Goal: Obtain resource: Obtain resource

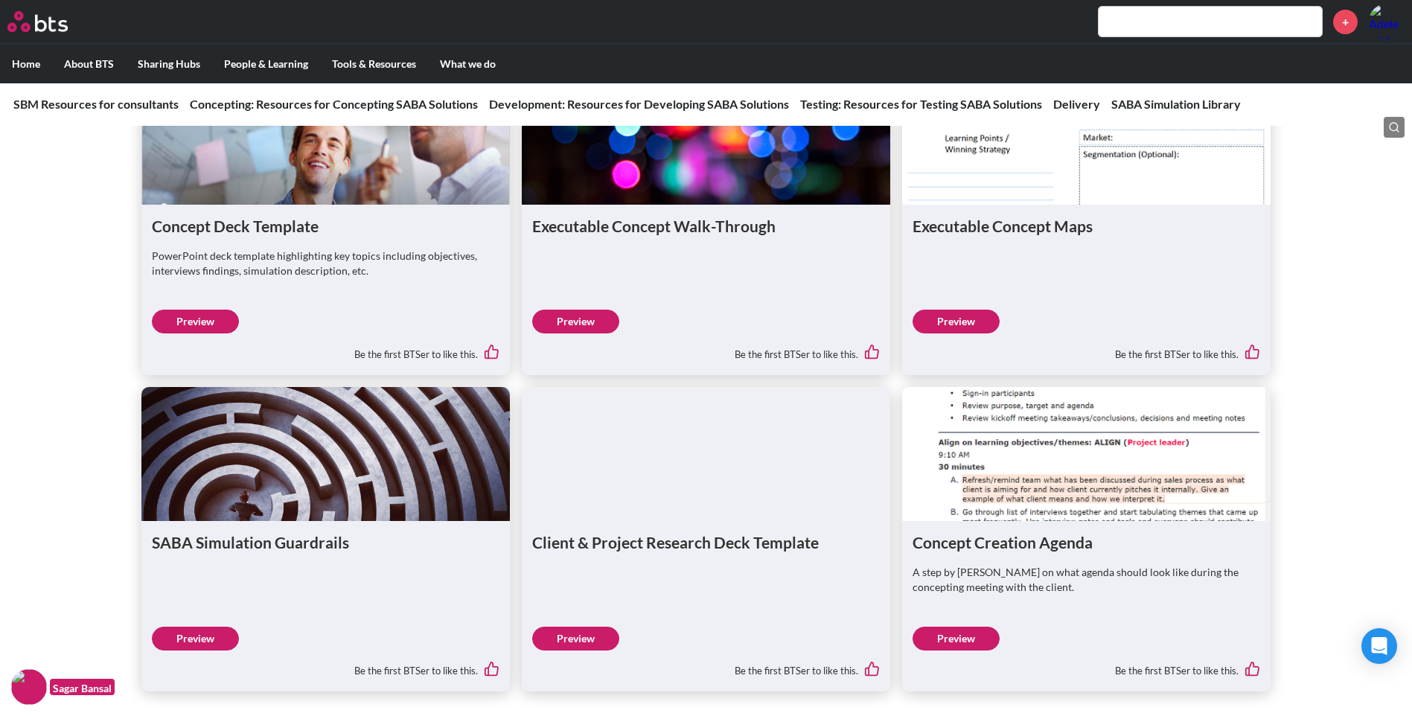
scroll to position [149, 0]
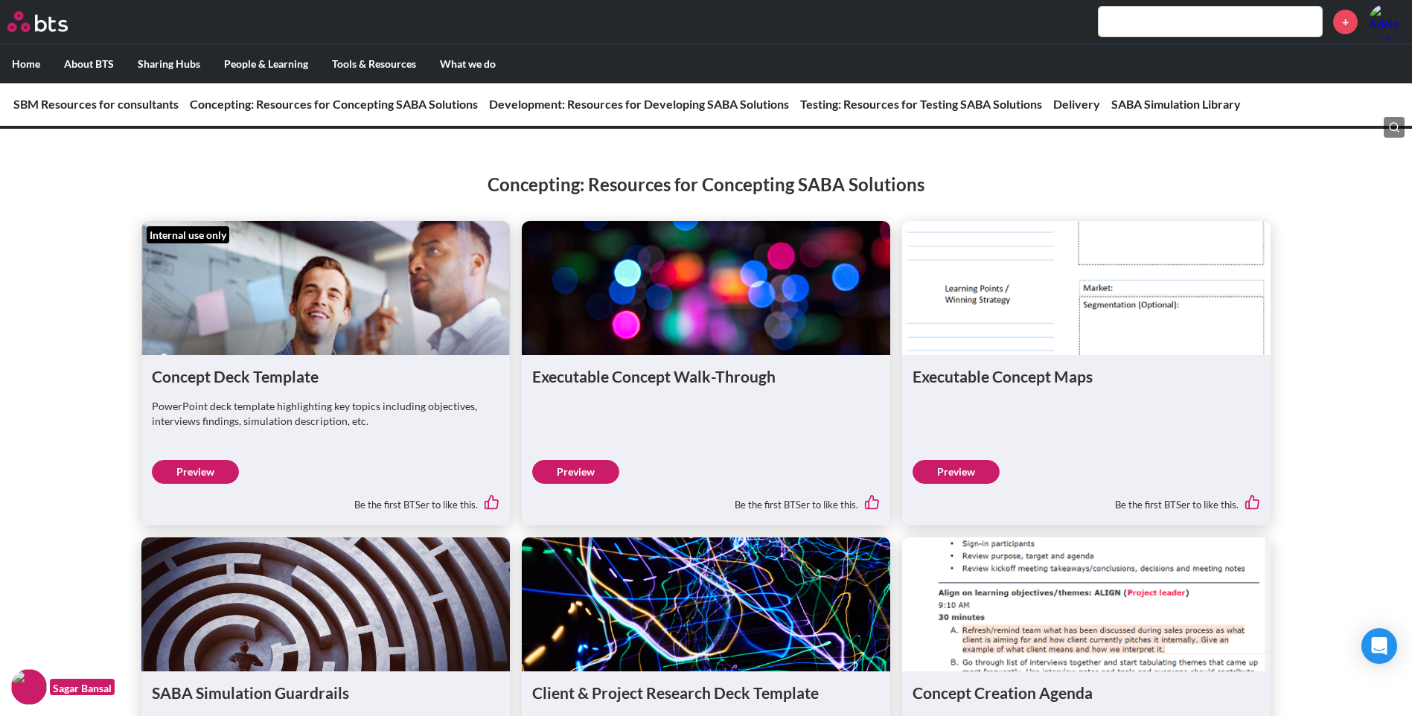
click at [611, 472] on link "Preview" at bounding box center [575, 472] width 87 height 24
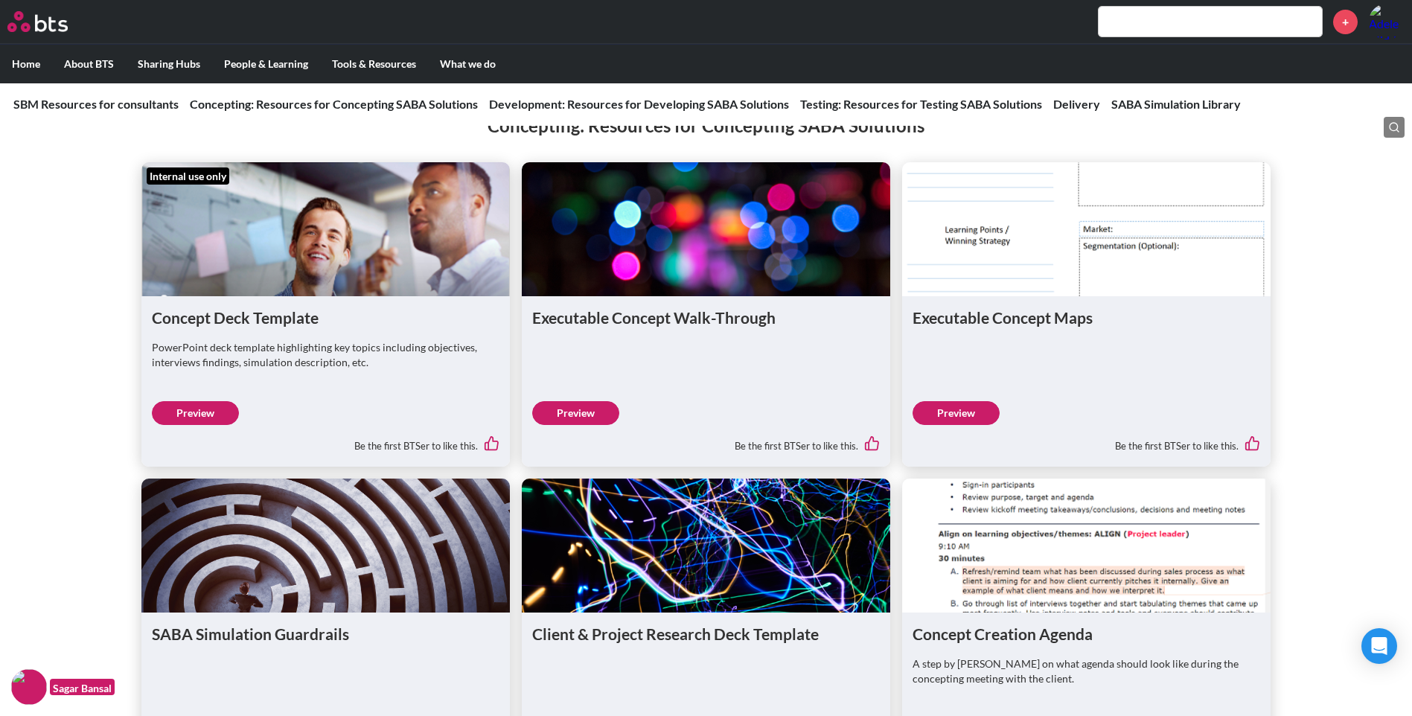
scroll to position [0, 0]
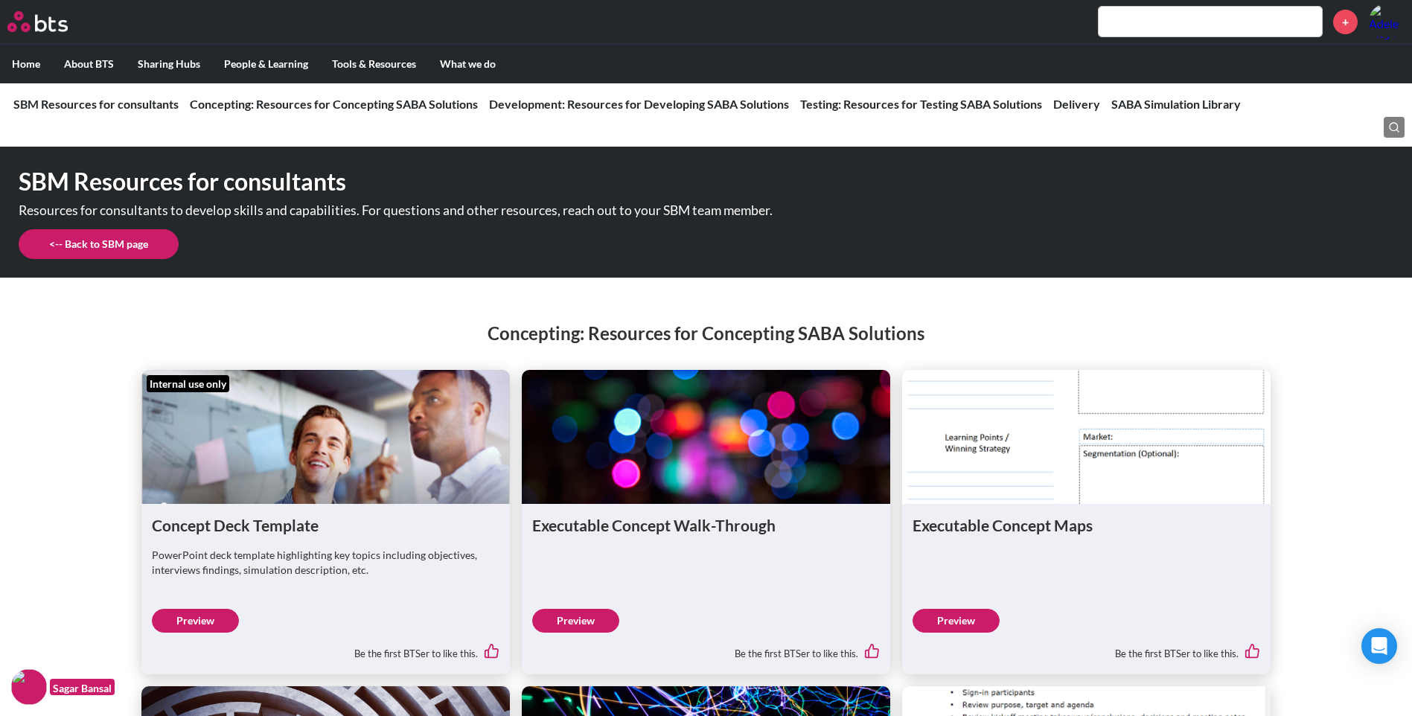
click at [134, 239] on link "<-- Back to SBM page" at bounding box center [99, 244] width 160 height 30
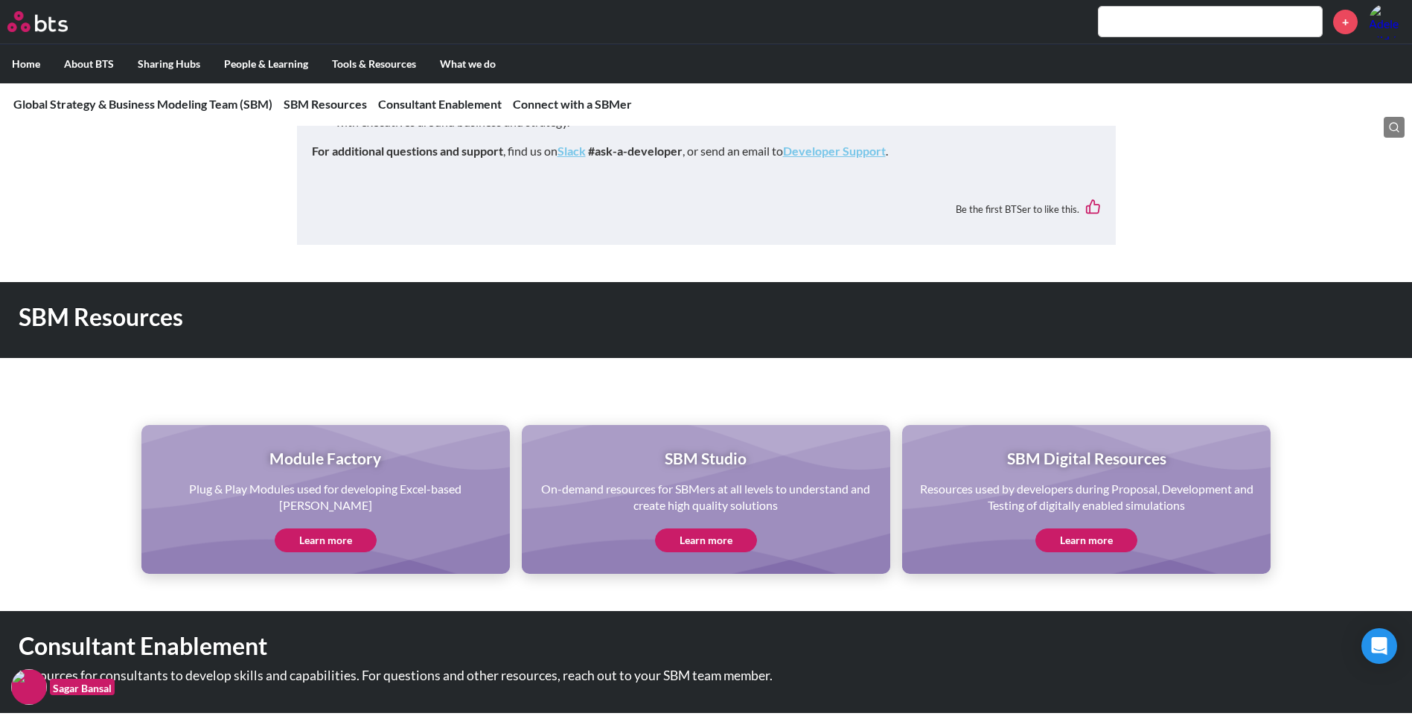
scroll to position [596, 0]
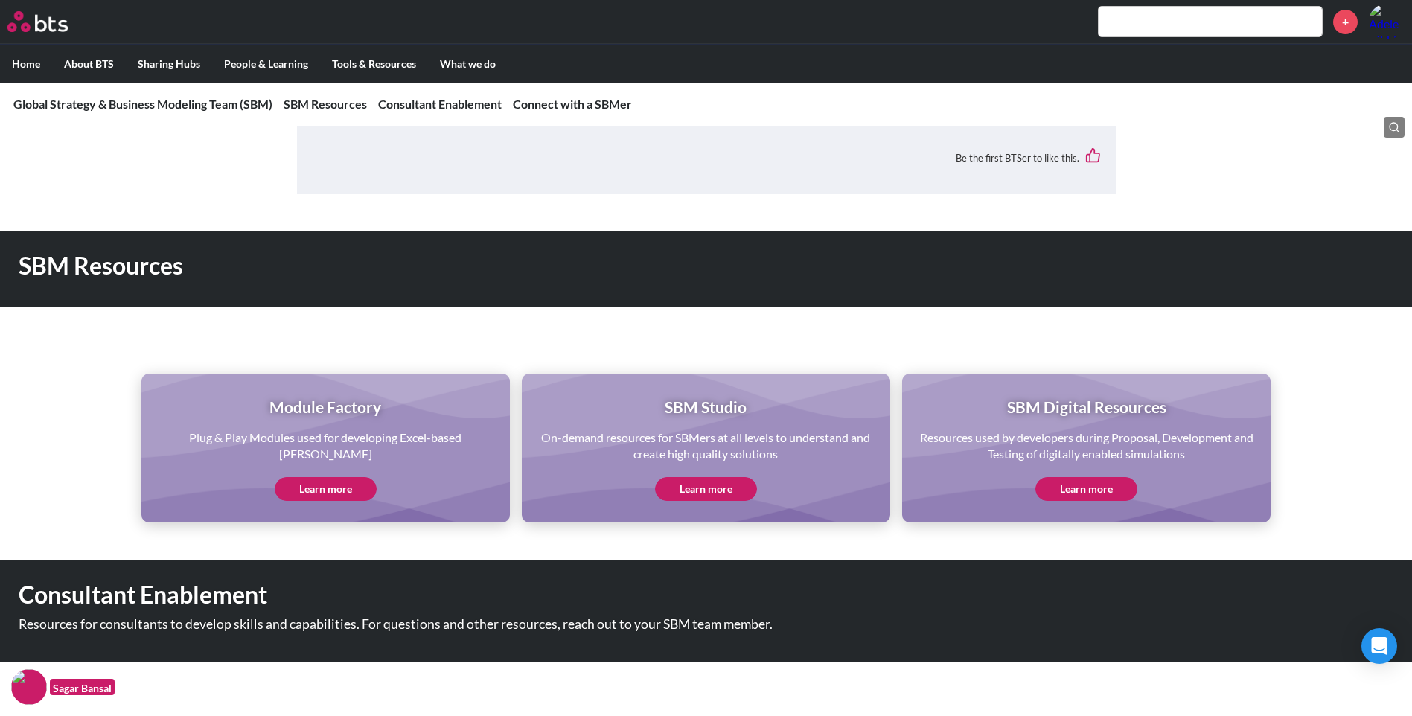
click at [721, 486] on link "Learn more" at bounding box center [706, 489] width 102 height 24
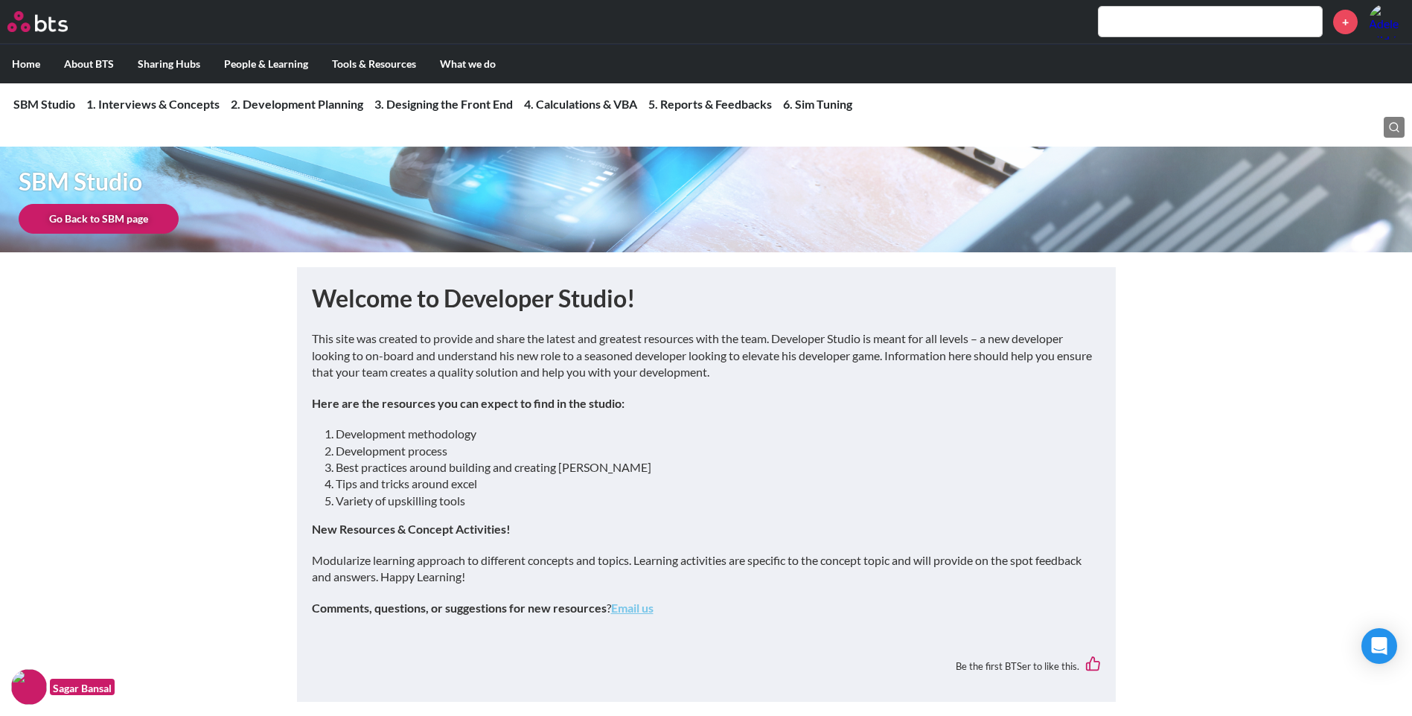
click at [142, 223] on link "Go Back to SBM page" at bounding box center [99, 219] width 160 height 30
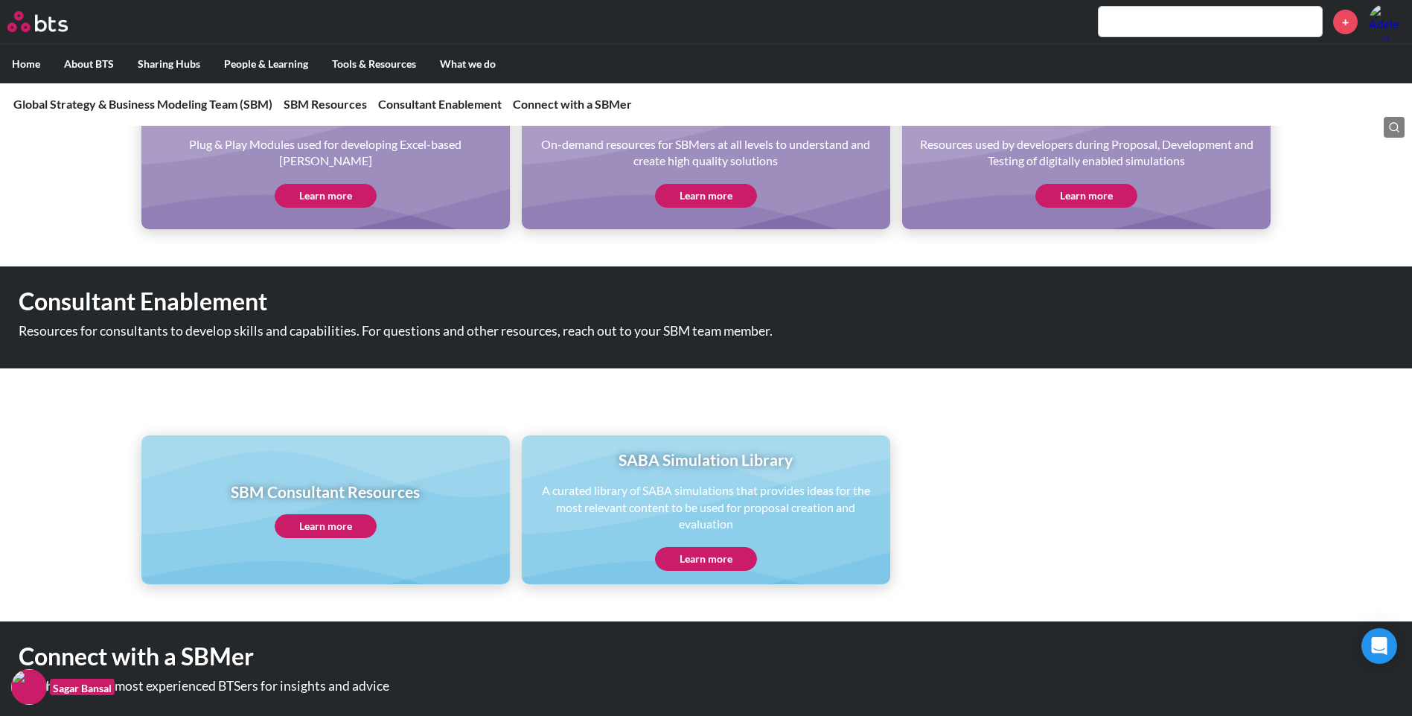
scroll to position [893, 0]
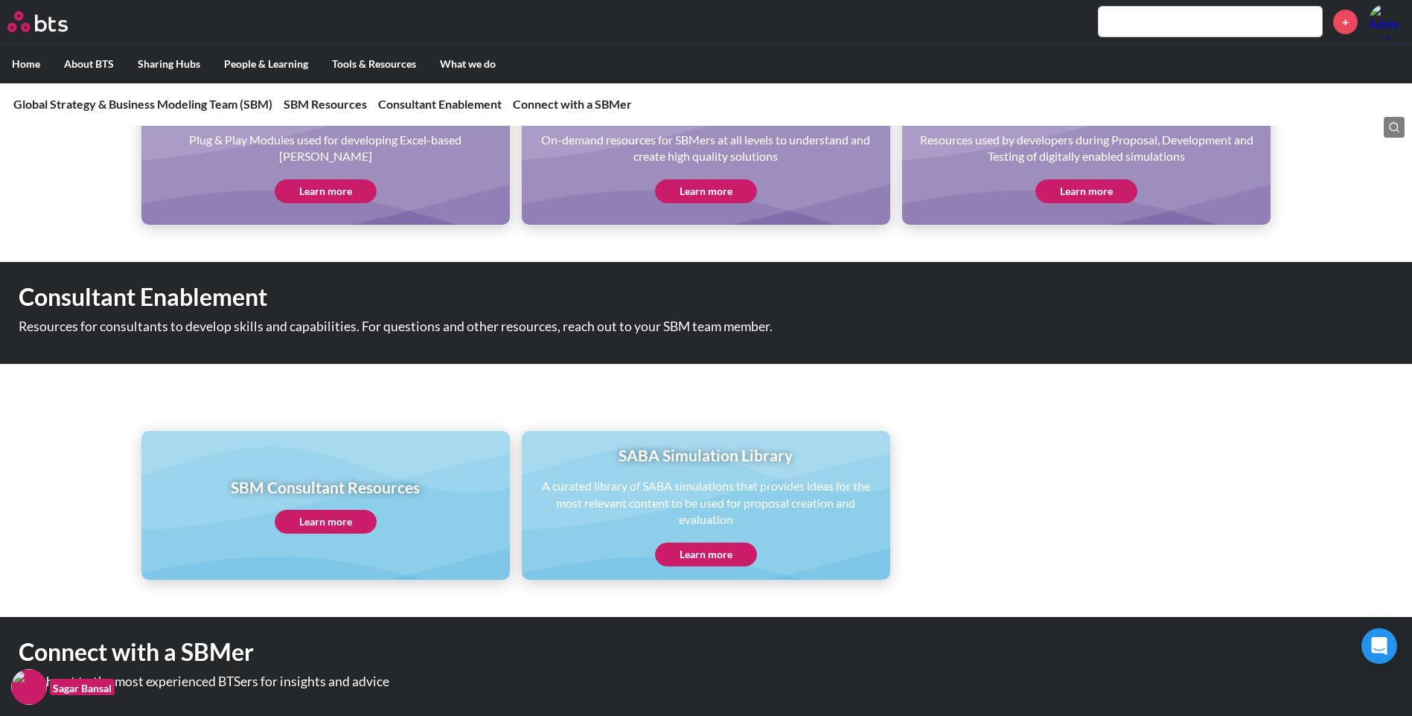
click at [314, 517] on link "Learn more" at bounding box center [326, 522] width 102 height 24
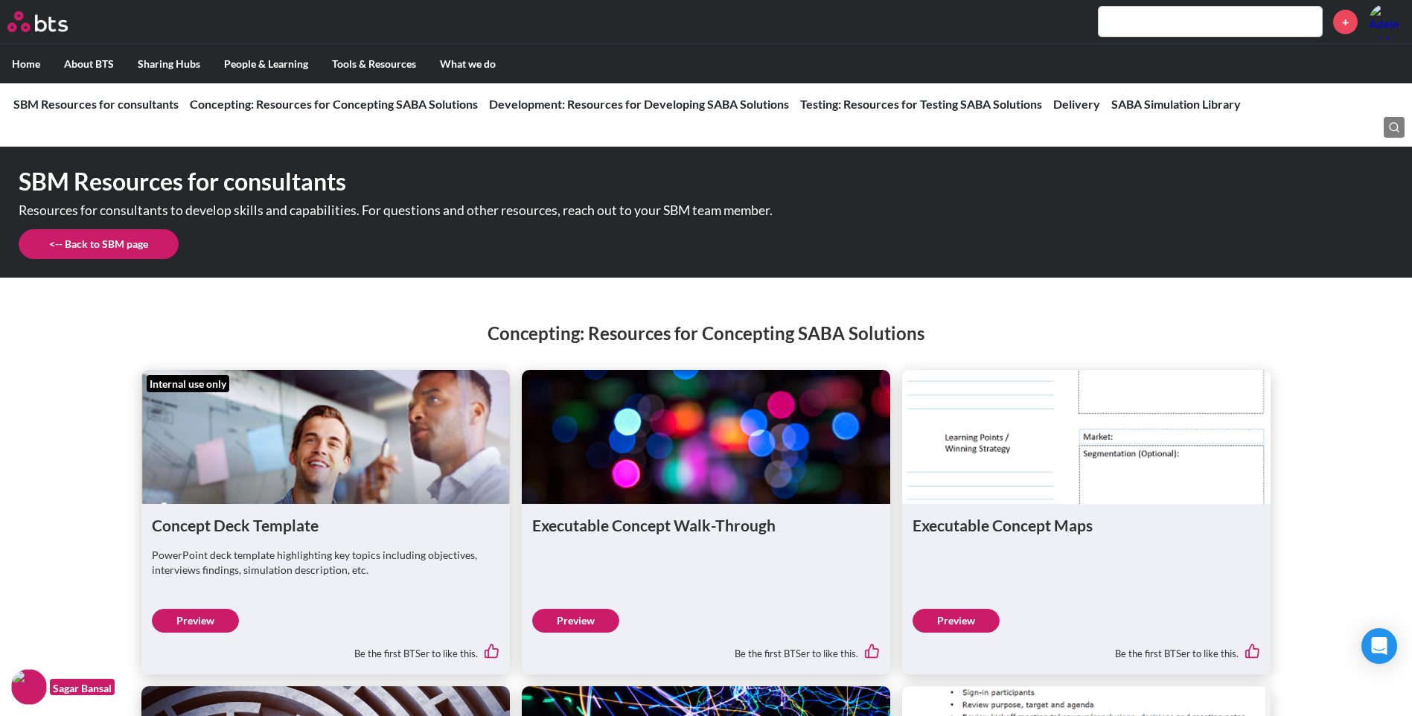
click at [115, 243] on link "<-- Back to SBM page" at bounding box center [99, 244] width 160 height 30
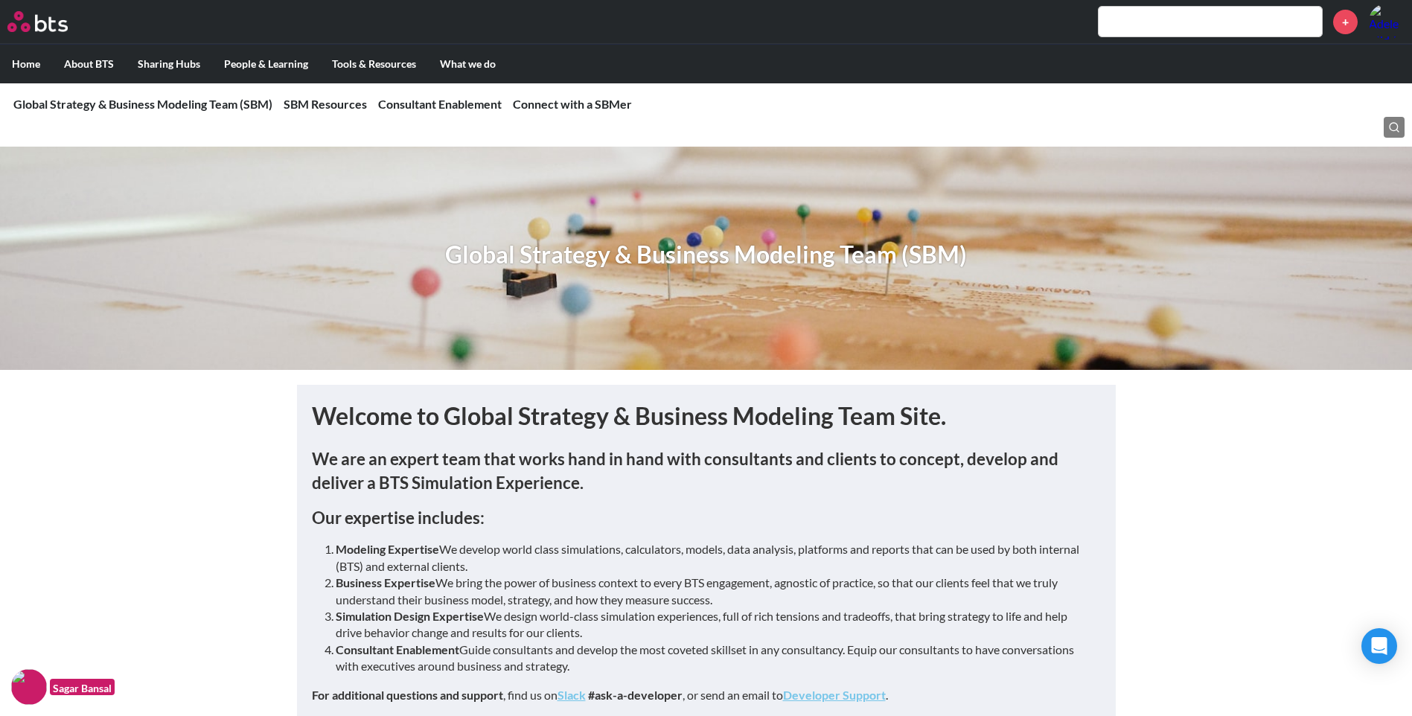
click at [1188, 28] on input "text" at bounding box center [1210, 22] width 223 height 30
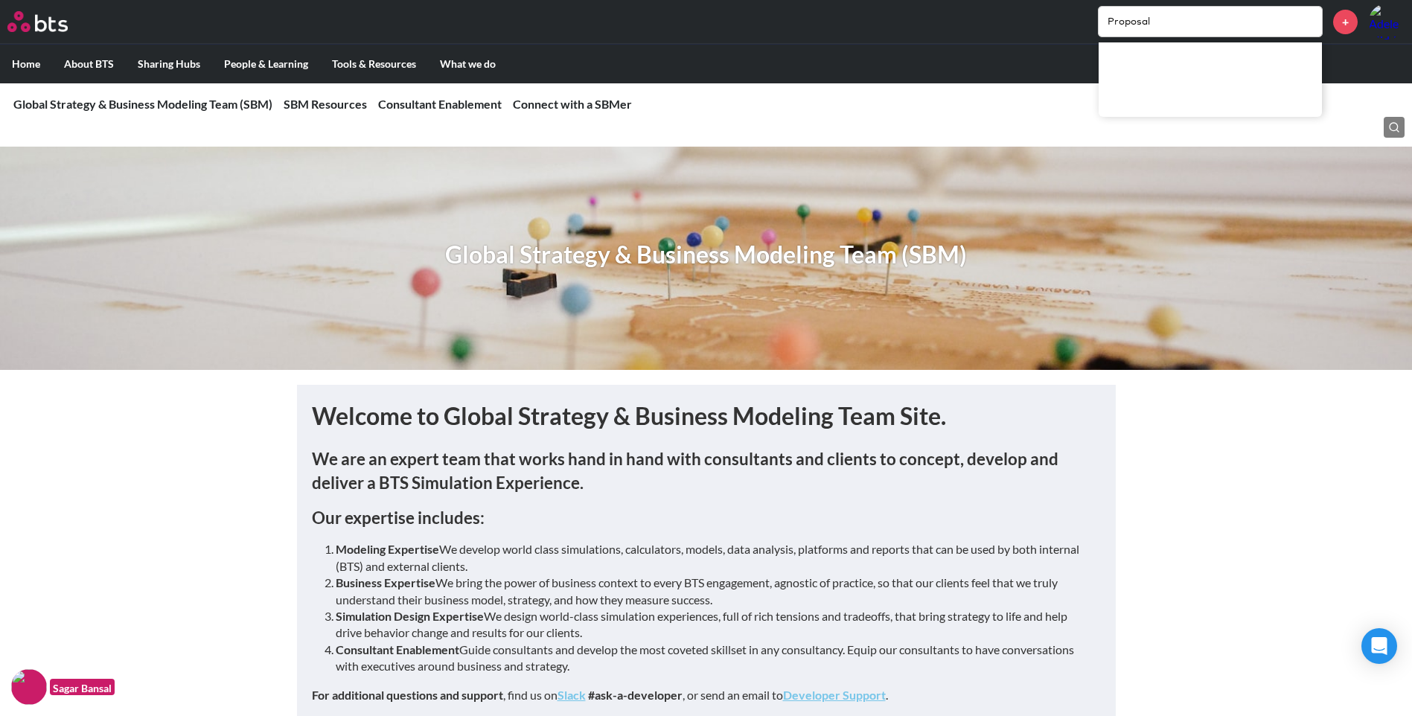
type input "Proposal"
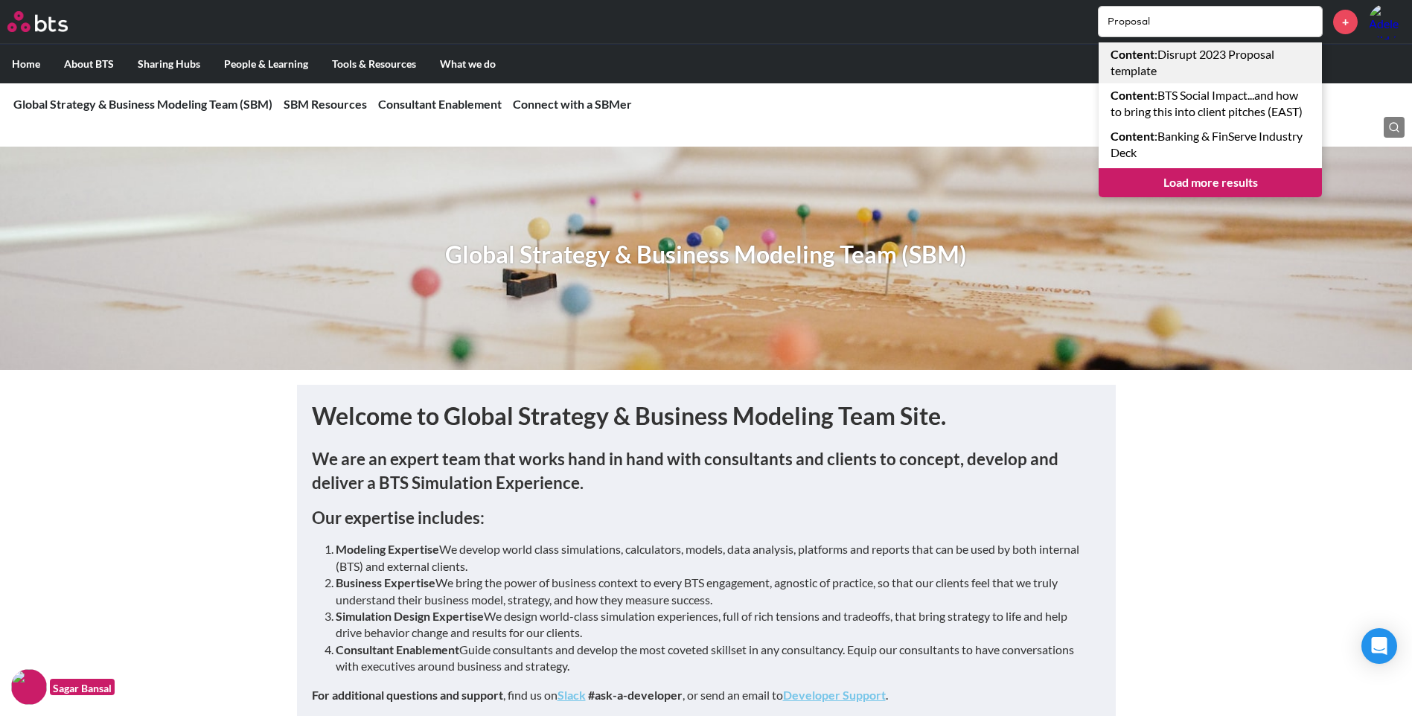
click at [1236, 66] on link "Content : Disrupt 2023 Proposal template" at bounding box center [1210, 62] width 223 height 41
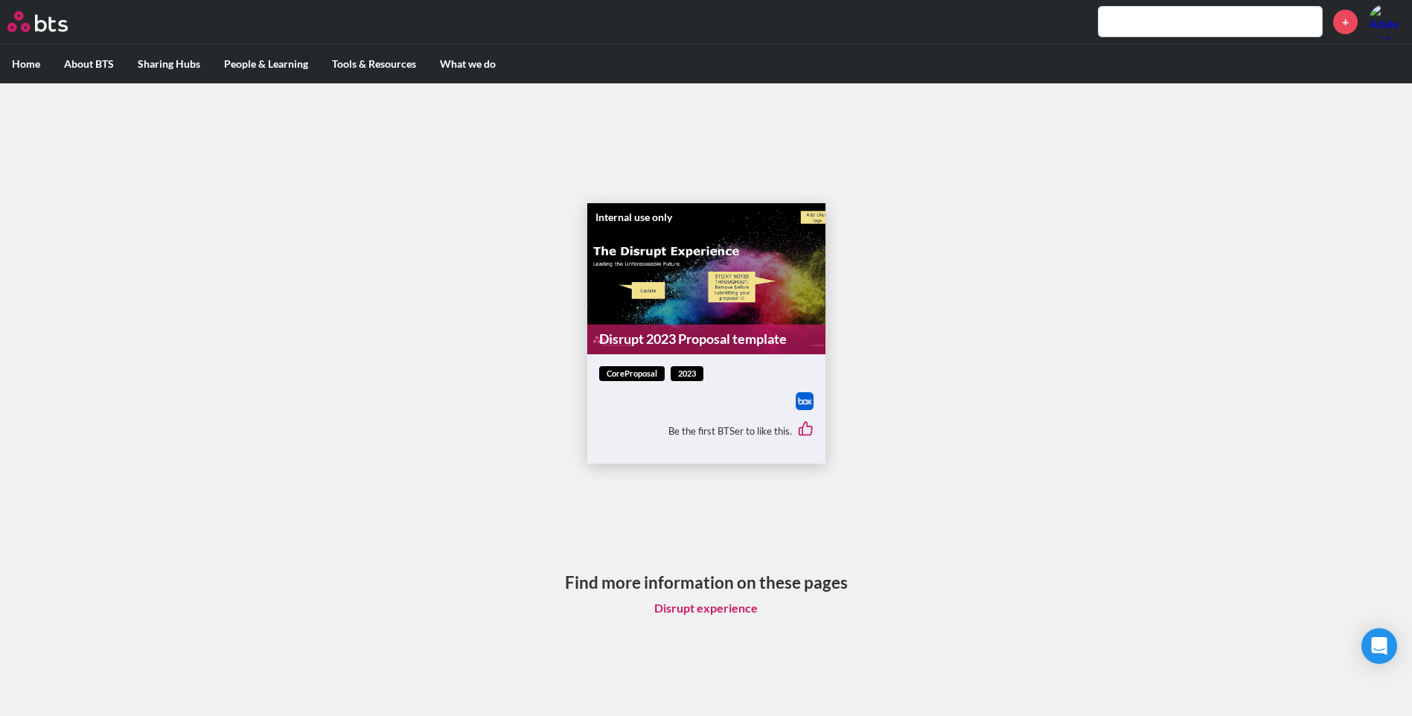
click at [648, 377] on span "coreProposal" at bounding box center [632, 374] width 66 height 16
click at [809, 401] on img at bounding box center [805, 401] width 18 height 18
